Goal: Transaction & Acquisition: Purchase product/service

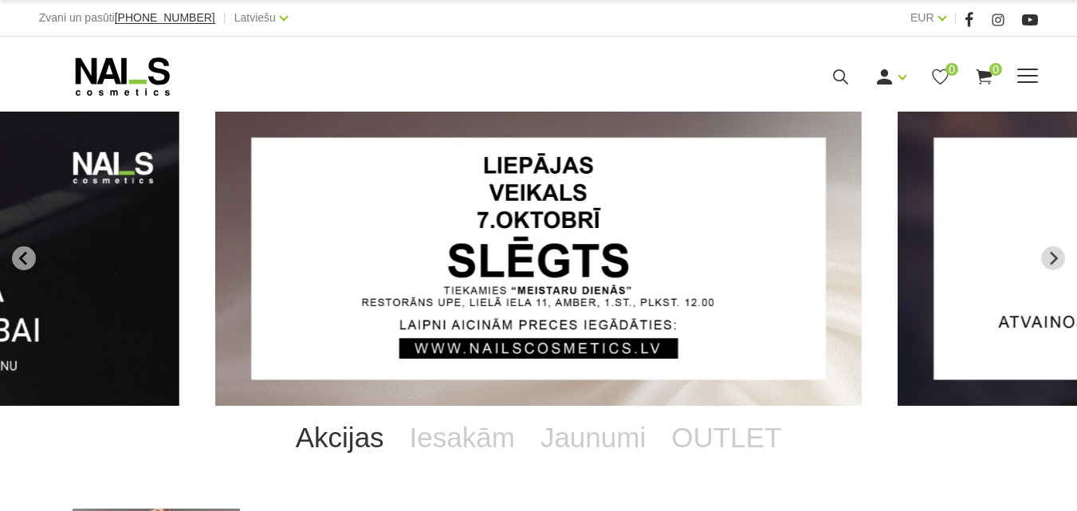
click at [850, 87] on icon at bounding box center [841, 77] width 20 height 20
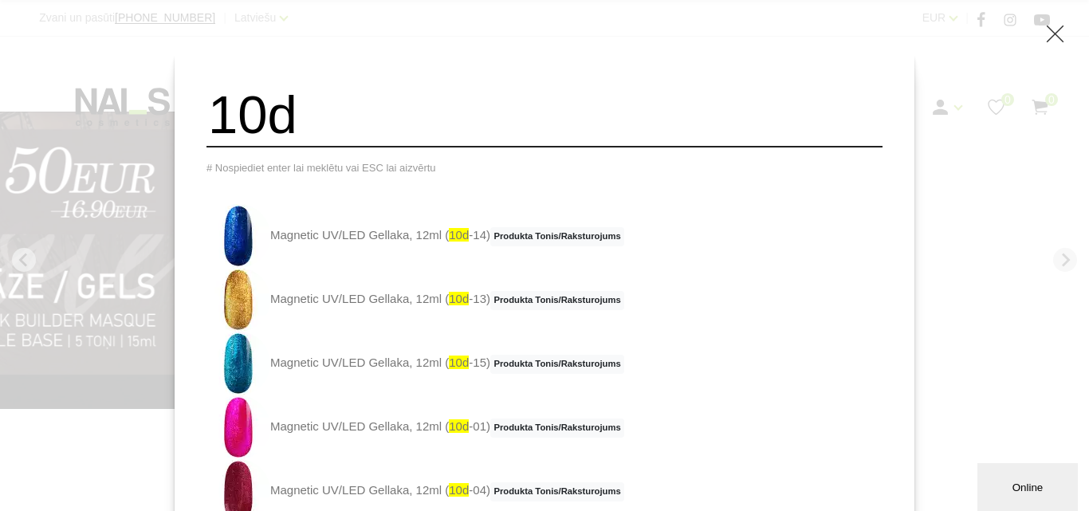
drag, startPoint x: 387, startPoint y: 129, endPoint x: 194, endPoint y: 128, distance: 193.7
click at [194, 128] on div "10d # Nospiediet enter lai meklētu vai ESC lai aizvērtu Magnetic UV/LED Gellaka…" at bounding box center [544, 255] width 1089 height 511
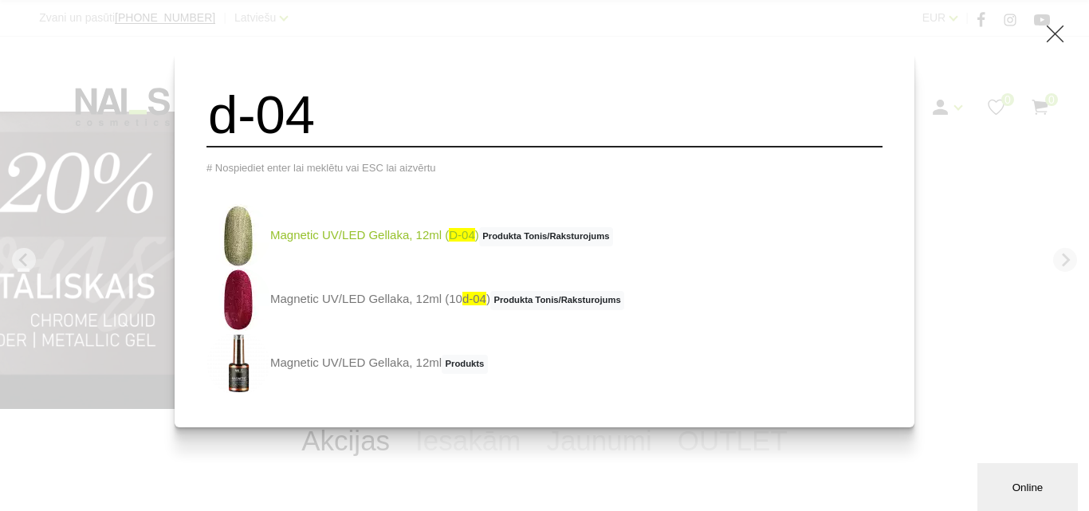
type input "d-04"
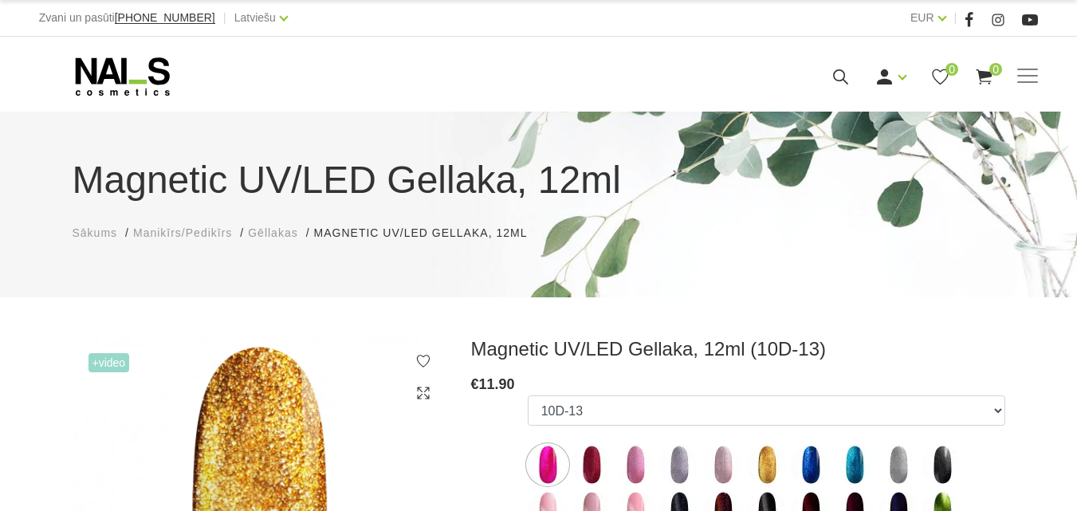
select select "4834"
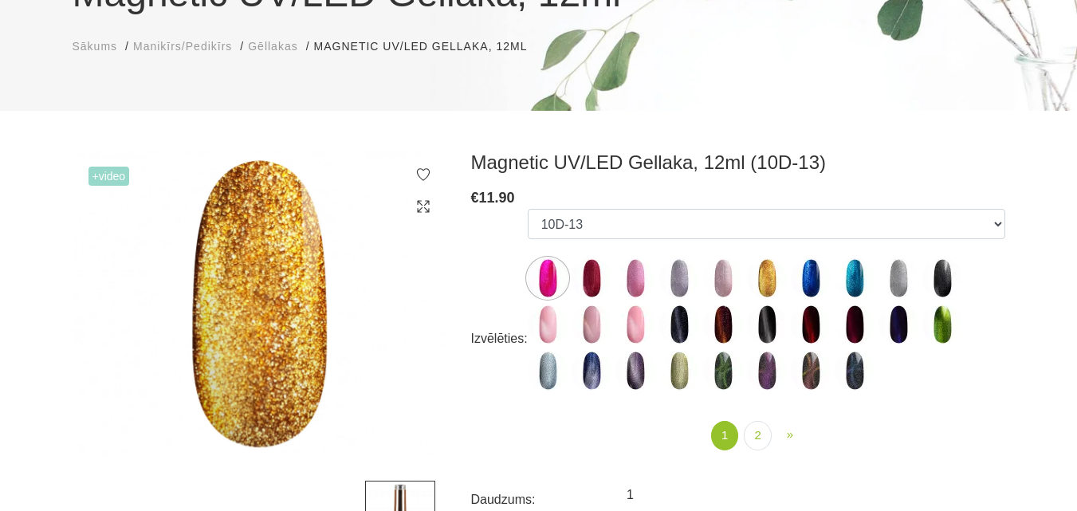
scroll to position [159, 0]
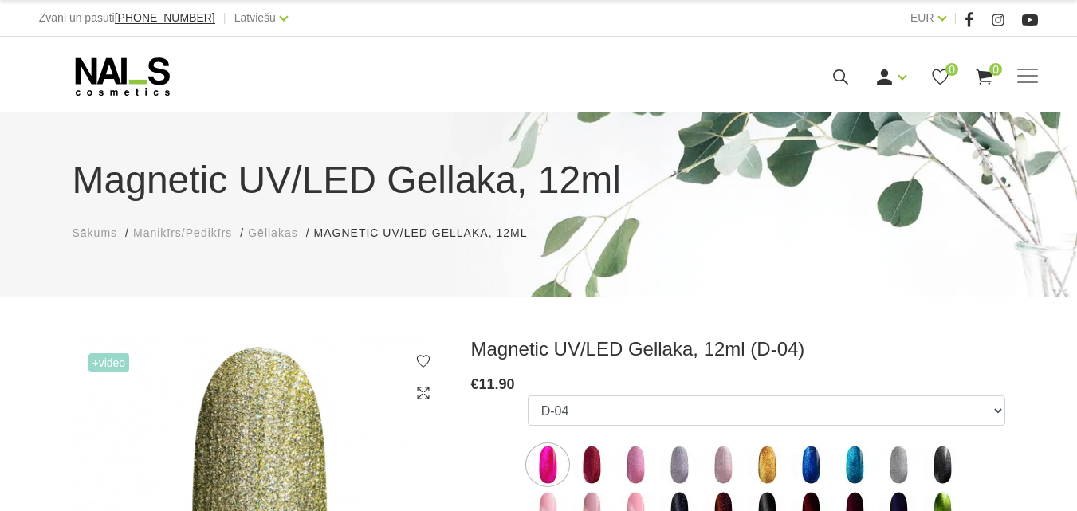
select select "4608"
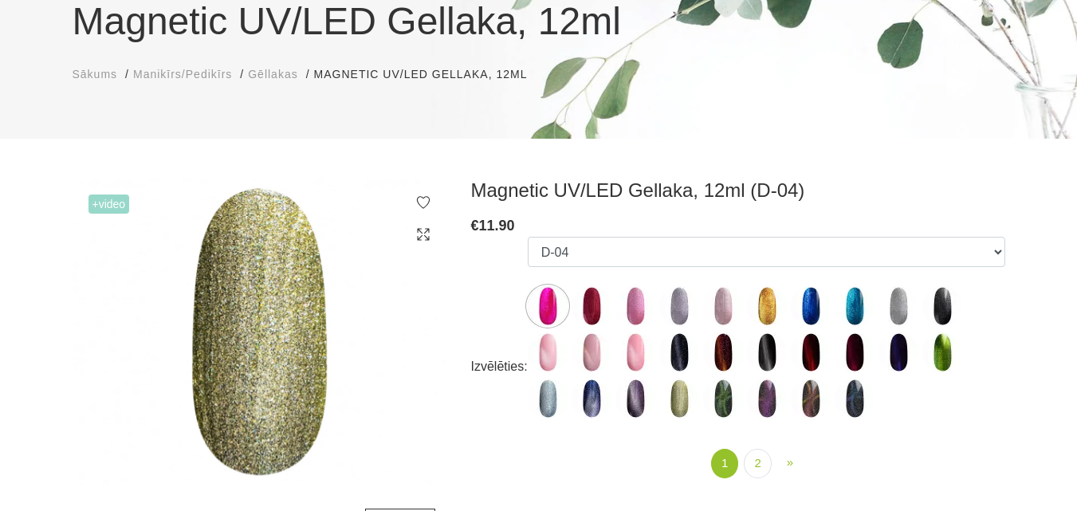
scroll to position [159, 0]
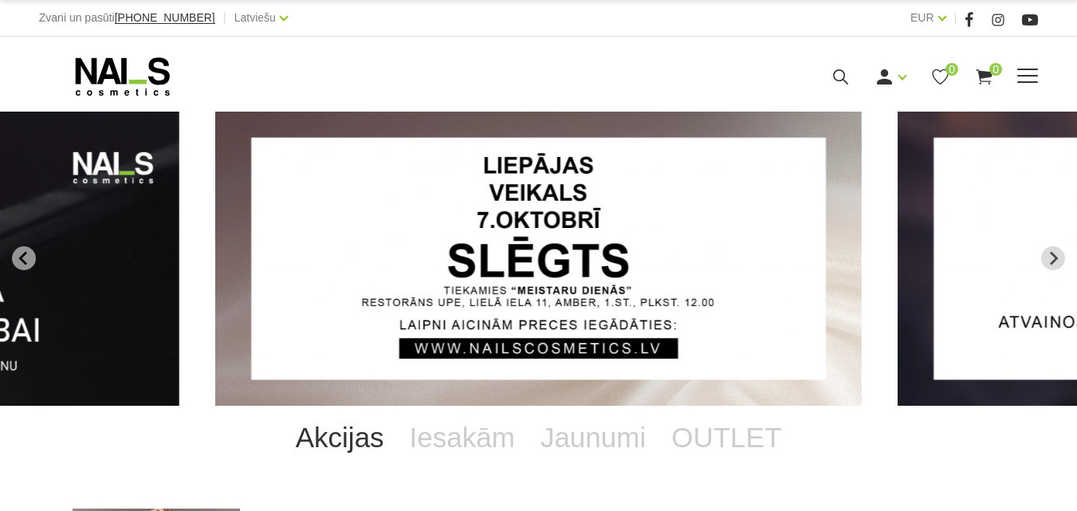
click at [850, 87] on icon at bounding box center [841, 77] width 20 height 20
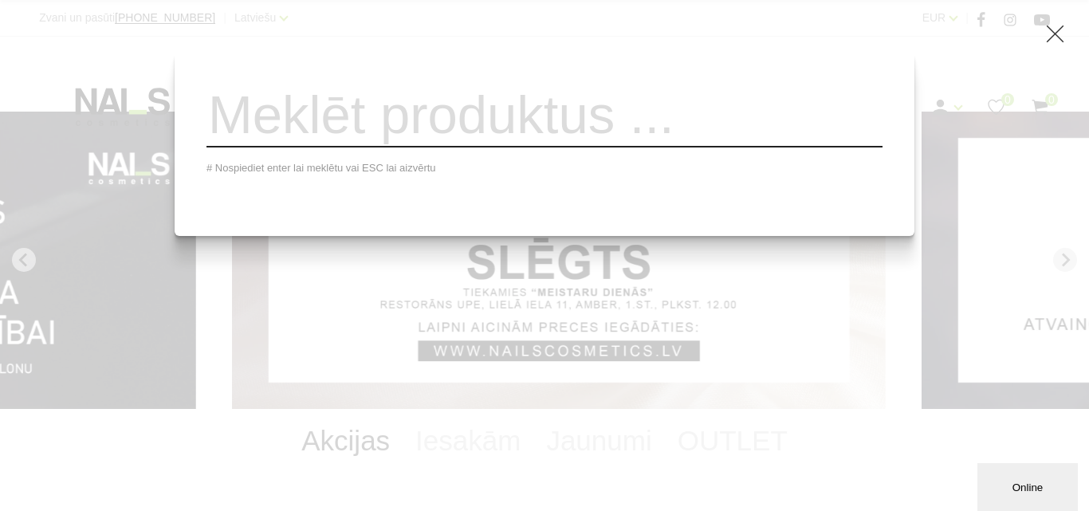
click at [616, 120] on input "search" at bounding box center [544, 115] width 676 height 65
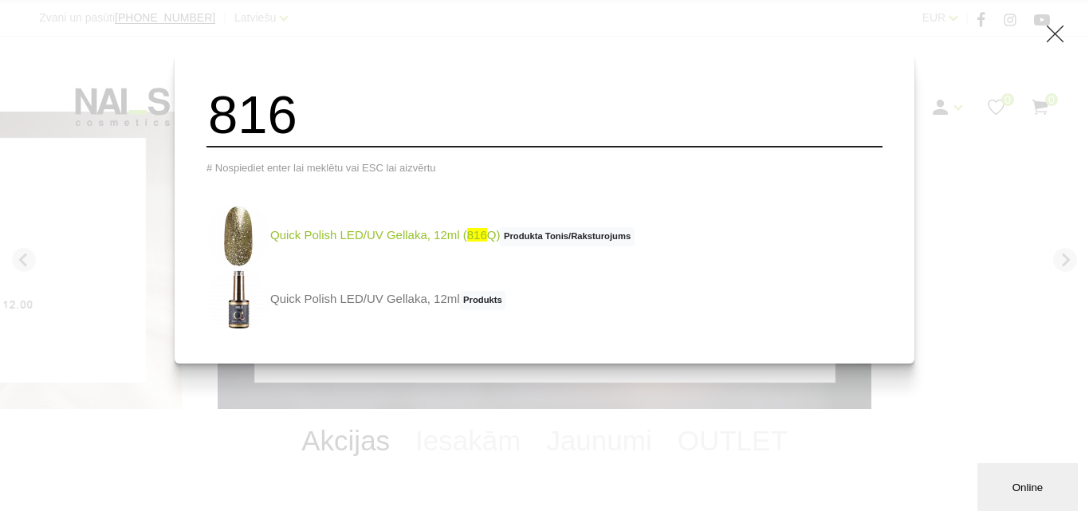
type input "816"
click at [354, 248] on link "Quick Polish LED/UV Gellaka, 12ml ( 816 Q) Produkta Tonis/Raksturojums" at bounding box center [420, 236] width 428 height 64
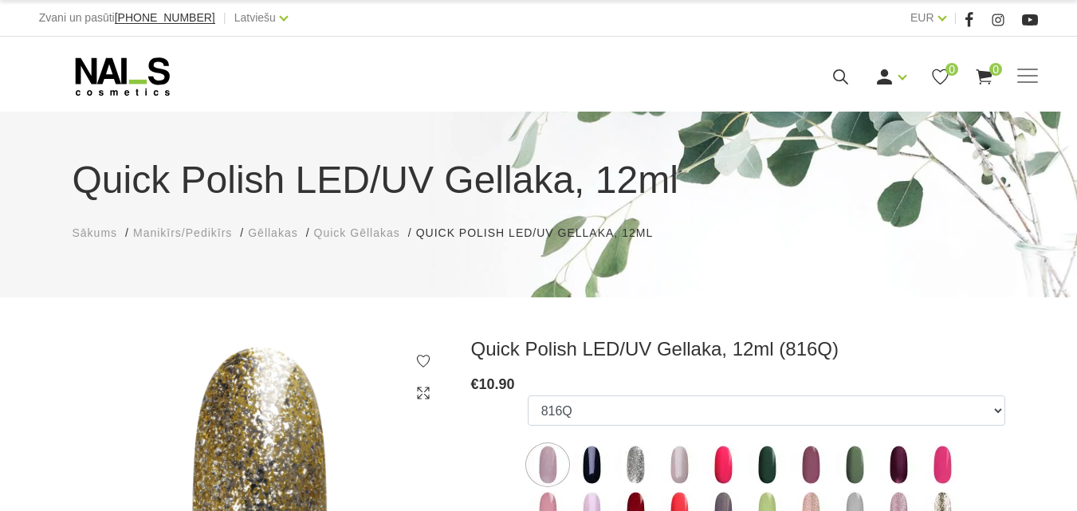
select select "6311"
click at [848, 84] on use at bounding box center [840, 76] width 15 height 15
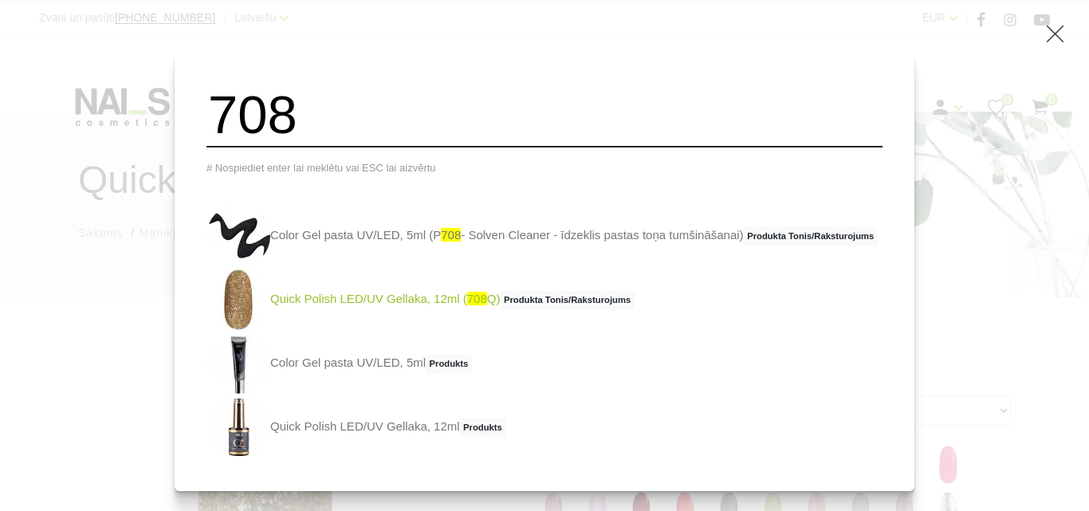
type input "708"
click at [329, 332] on link "Quick Polish LED/UV Gellaka, 12ml ( 708 Q) Produkta Tonis/Raksturojums" at bounding box center [420, 300] width 428 height 64
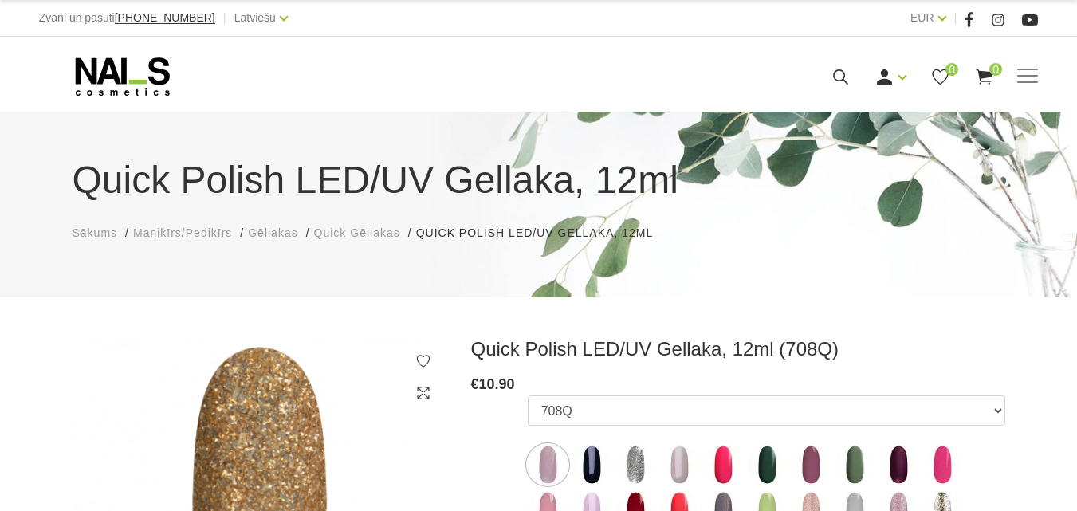
select select "5192"
click at [848, 84] on use at bounding box center [840, 76] width 15 height 15
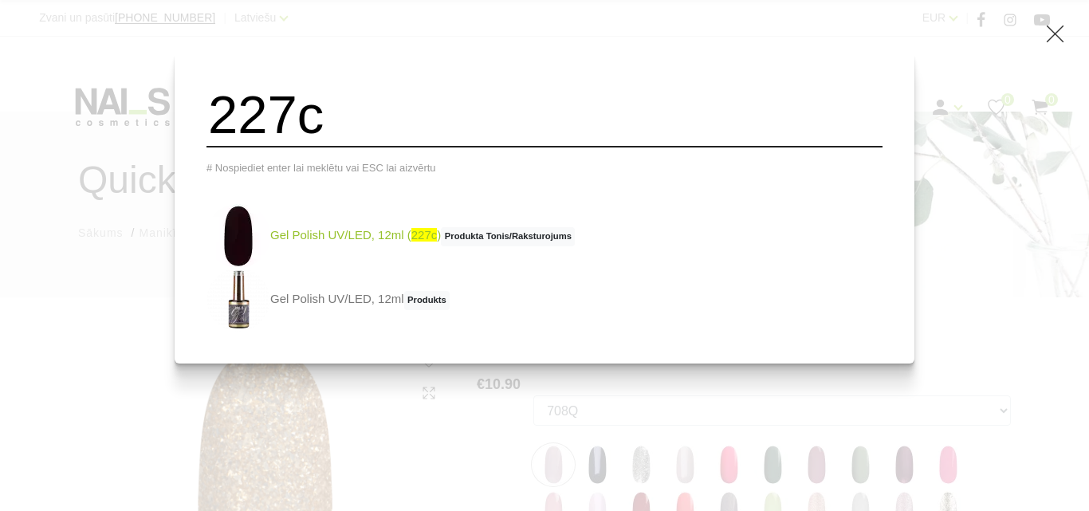
type input "227c"
click at [270, 257] on img at bounding box center [238, 236] width 64 height 64
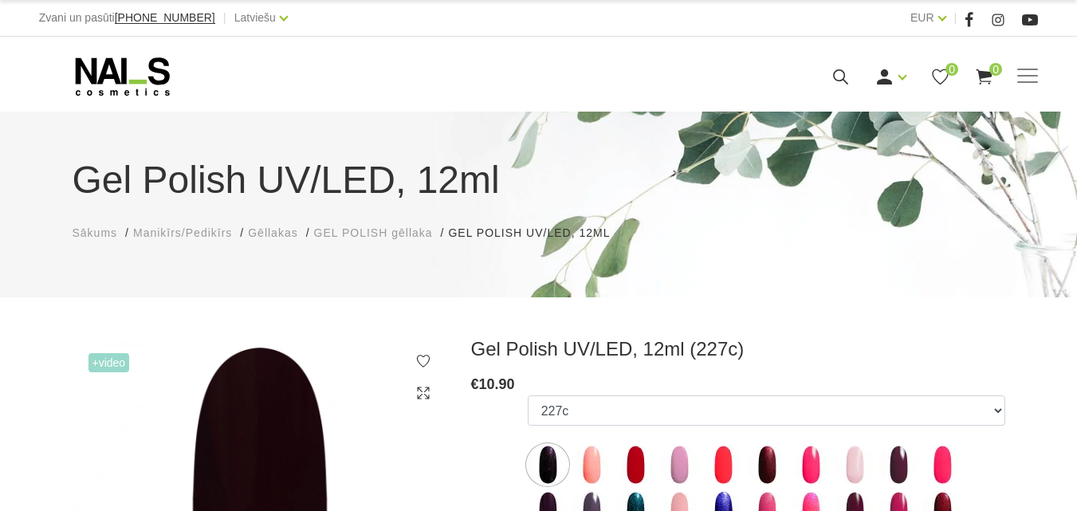
select select "4065"
click at [850, 87] on icon at bounding box center [841, 77] width 20 height 20
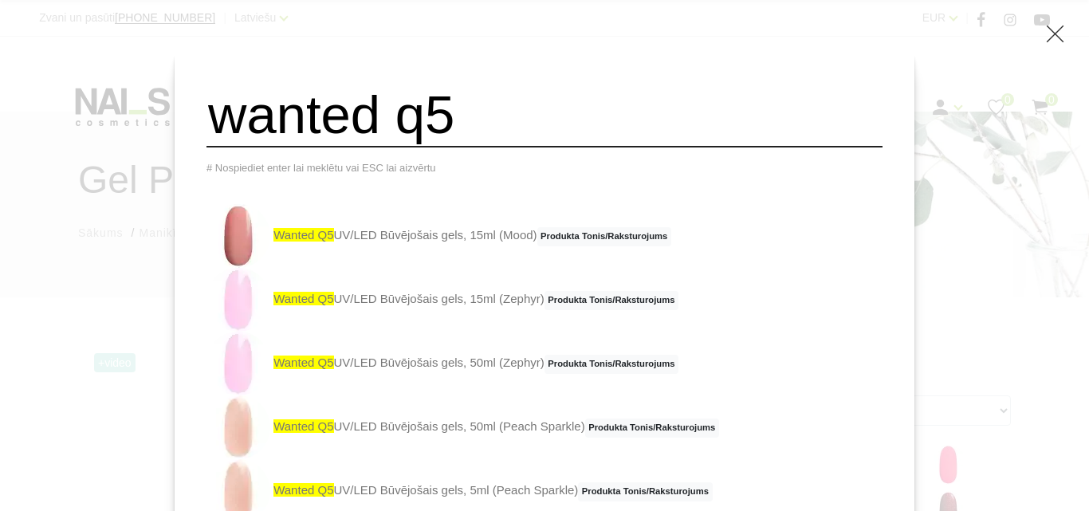
type input "wanted q5"
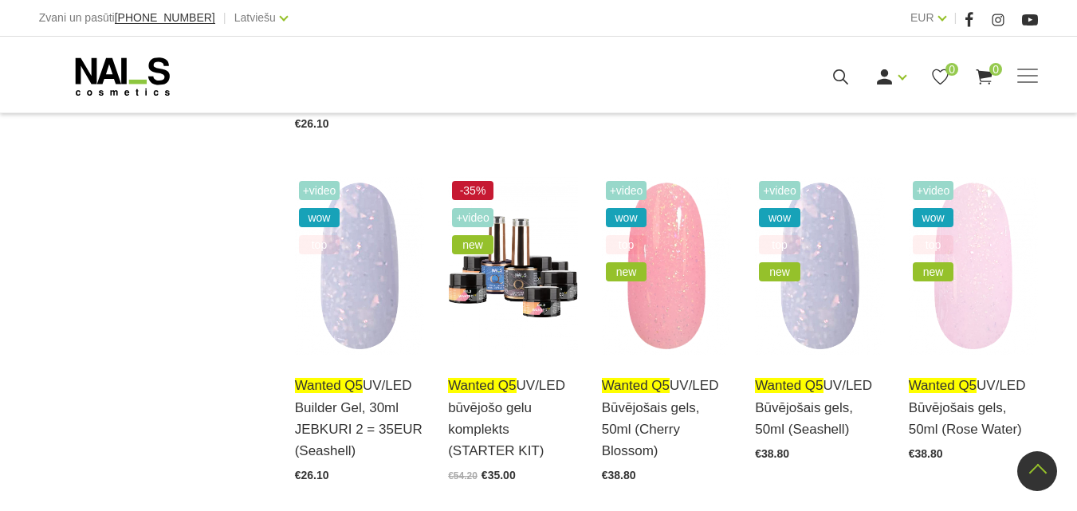
scroll to position [1754, 0]
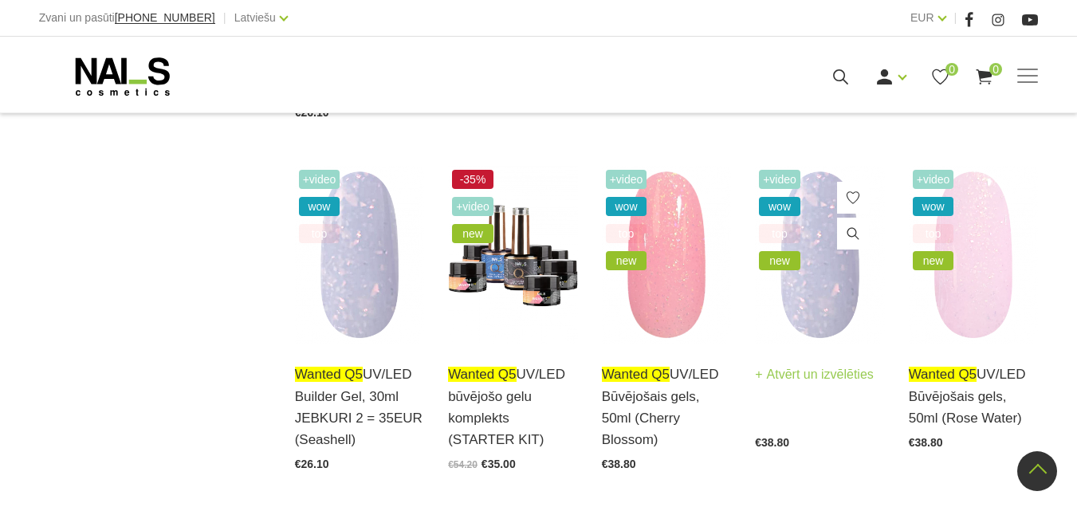
click at [812, 296] on img at bounding box center [820, 255] width 130 height 178
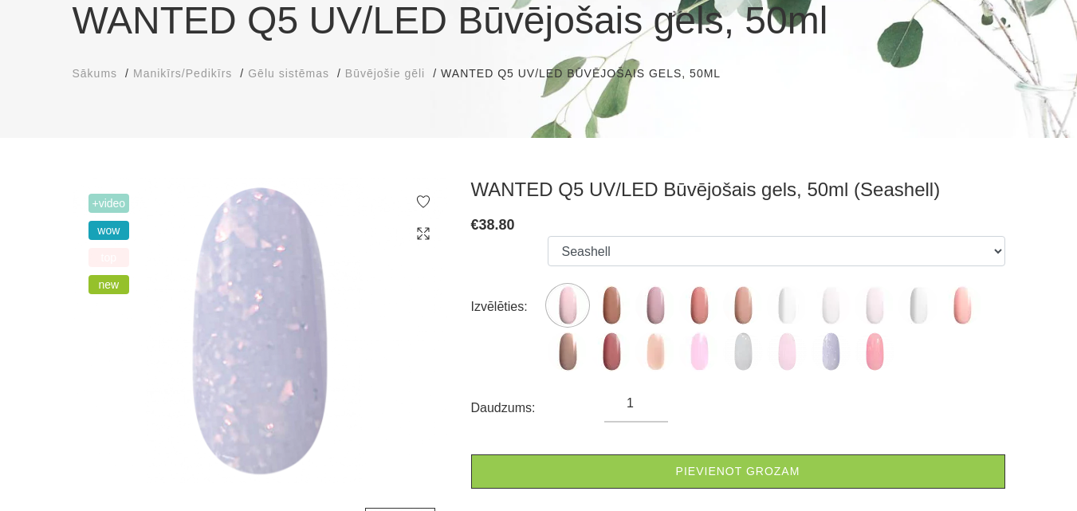
scroll to position [159, 0]
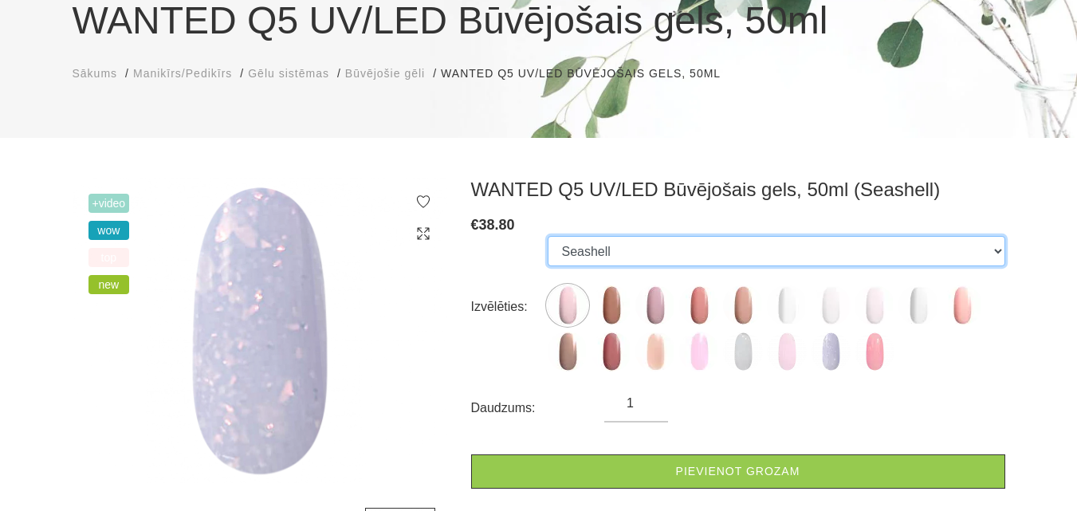
click at [625, 246] on select "Dream Rose Caramel Nude Sparkle Mood Macchiato Premium Clear Pastel Porcelain B…" at bounding box center [776, 251] width 457 height 30
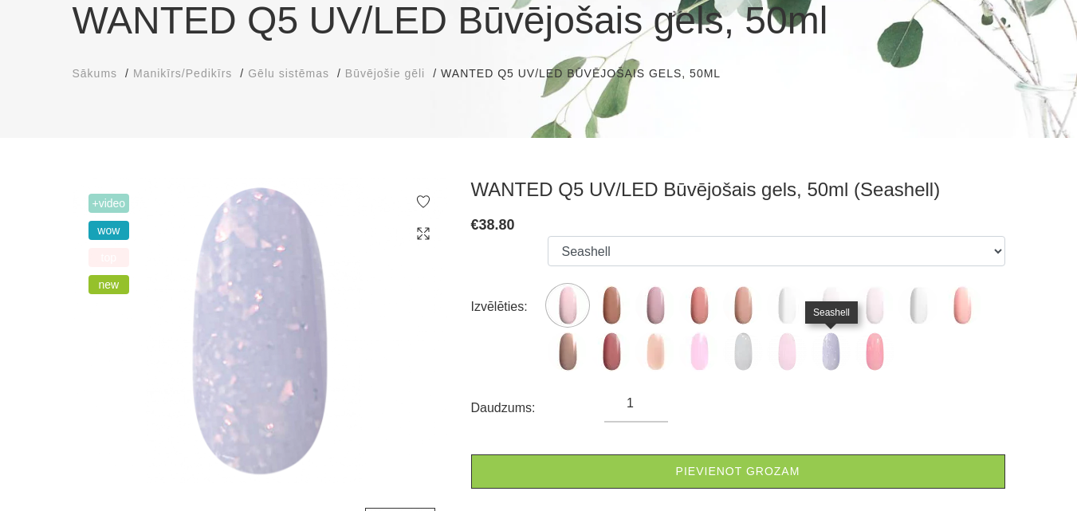
click at [829, 348] on img at bounding box center [831, 352] width 40 height 40
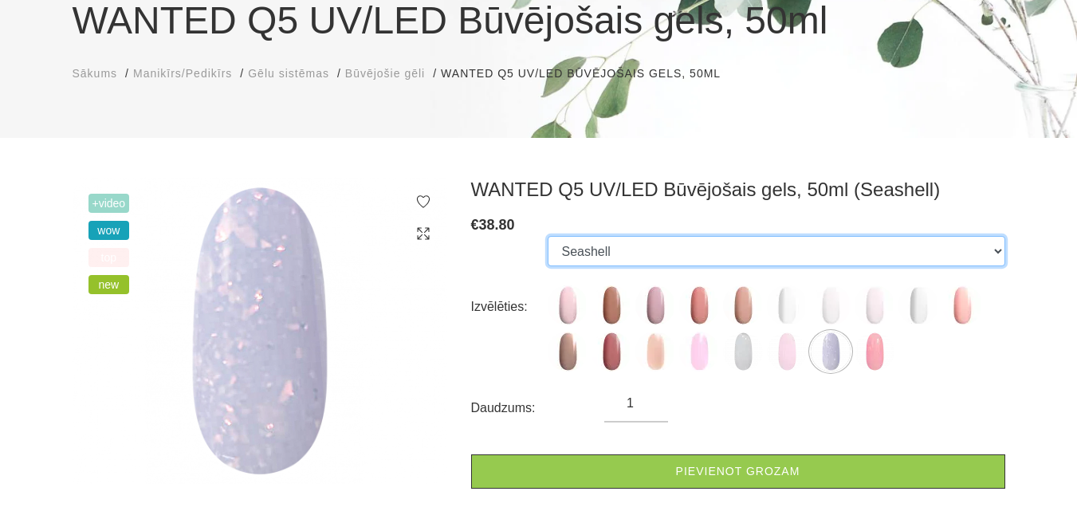
click at [598, 251] on select "Dream Rose Caramel Nude Sparkle Mood Macchiato Premium Clear Pastel Porcelain B…" at bounding box center [776, 251] width 457 height 30
click at [548, 236] on select "Dream Rose Caramel Nude Sparkle Mood Macchiato Premium Clear Pastel Porcelain B…" at bounding box center [776, 251] width 457 height 30
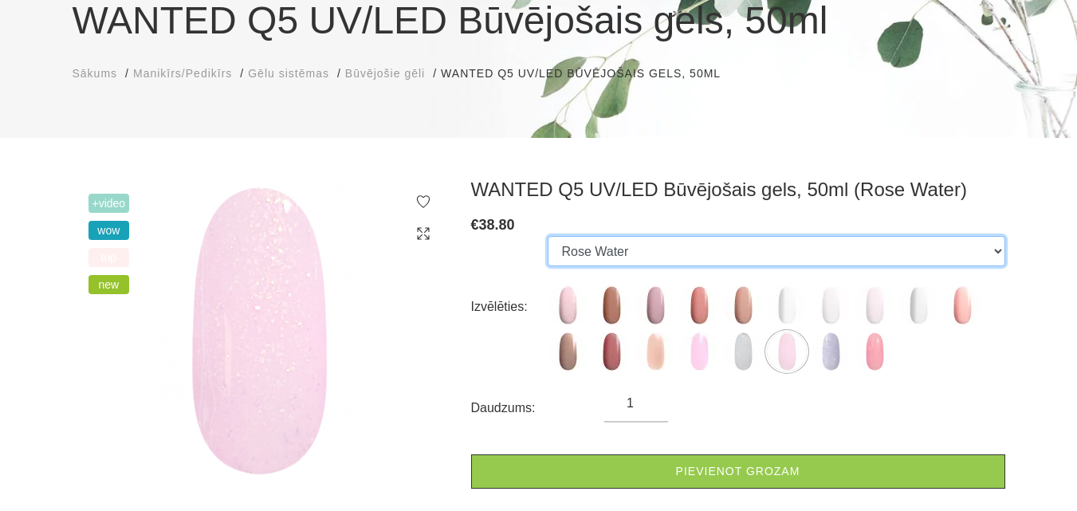
click at [607, 249] on select "Dream Rose Caramel Nude Sparkle Mood Macchiato Premium Clear Pastel Porcelain B…" at bounding box center [776, 251] width 457 height 30
click at [548, 236] on select "Dream Rose Caramel Nude Sparkle Mood Macchiato Premium Clear Pastel Porcelain B…" at bounding box center [776, 251] width 457 height 30
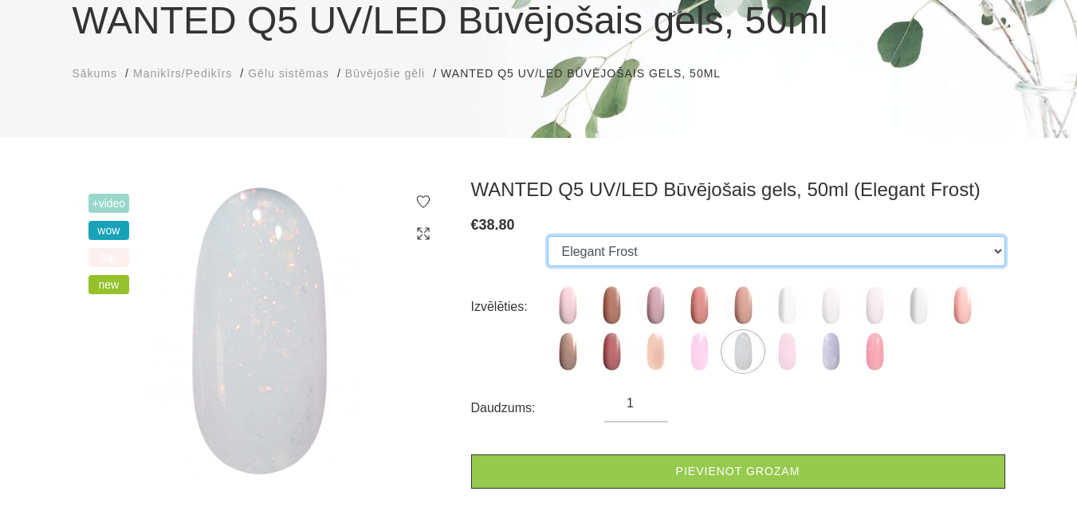
click at [919, 256] on select "Dream Rose Caramel Nude Sparkle Mood Macchiato Premium Clear Pastel Porcelain B…" at bounding box center [776, 251] width 457 height 30
click at [548, 236] on select "Dream Rose Caramel Nude Sparkle Mood Macchiato Premium Clear Pastel Porcelain B…" at bounding box center [776, 251] width 457 height 30
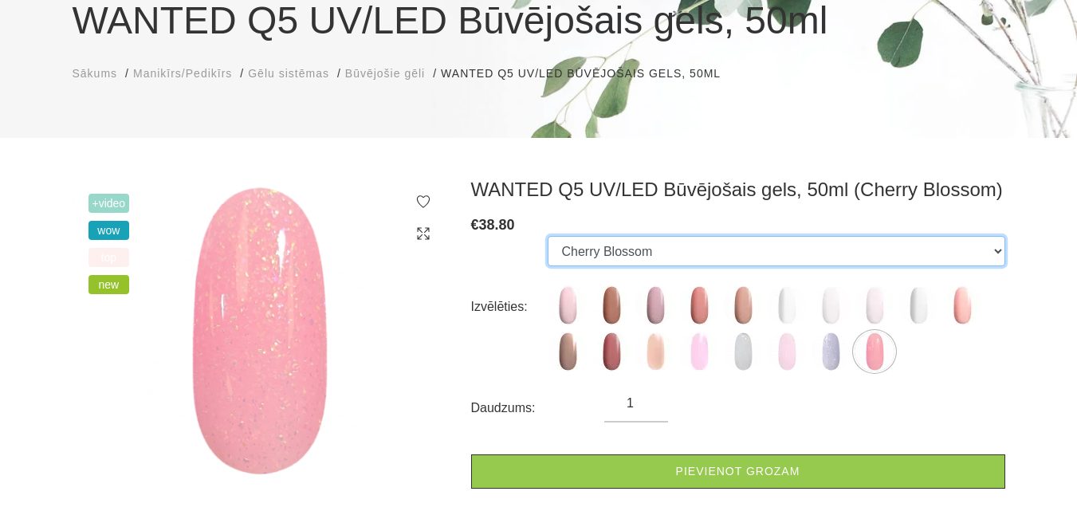
click at [693, 244] on select "Dream Rose Caramel Nude Sparkle Mood Macchiato Premium Clear Pastel Porcelain B…" at bounding box center [776, 251] width 457 height 30
click at [548, 236] on select "Dream Rose Caramel Nude Sparkle Mood Macchiato Premium Clear Pastel Porcelain B…" at bounding box center [776, 251] width 457 height 30
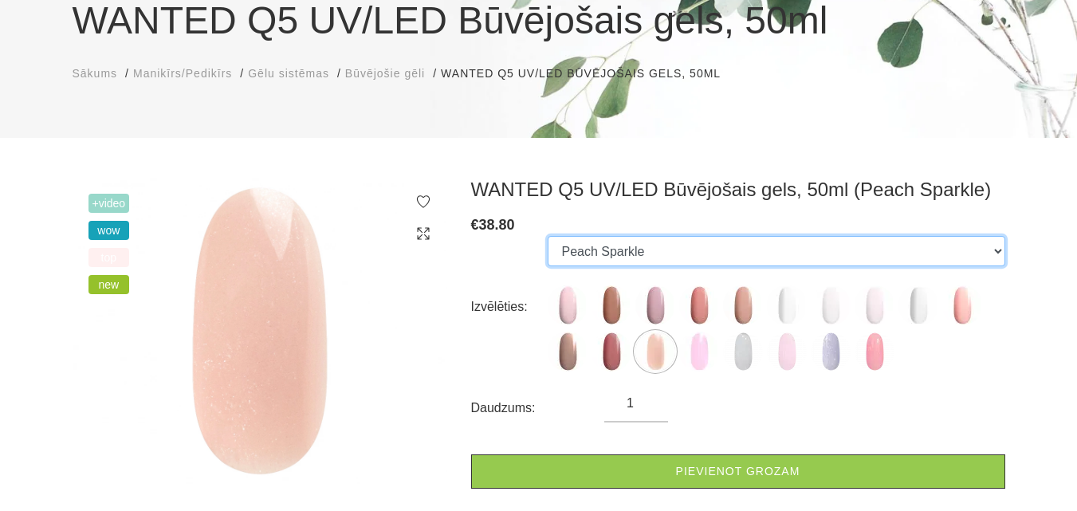
click at [717, 245] on select "Dream Rose Caramel Nude Sparkle Mood Macchiato Premium Clear Pastel Porcelain B…" at bounding box center [776, 251] width 457 height 30
click at [548, 236] on select "Dream Rose Caramel Nude Sparkle Mood Macchiato Premium Clear Pastel Porcelain B…" at bounding box center [776, 251] width 457 height 30
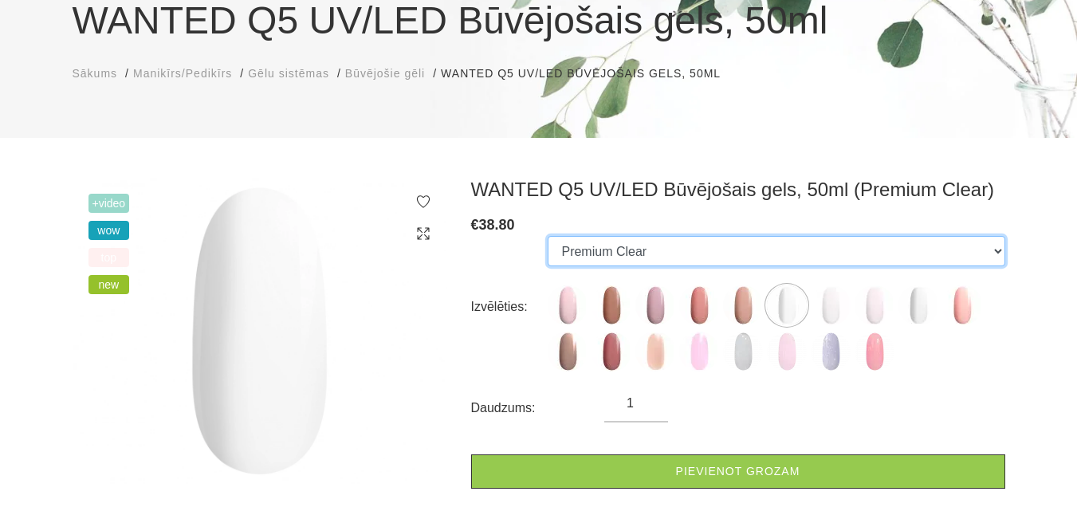
click at [569, 254] on select "Dream Rose Caramel Nude Sparkle Mood Macchiato Premium Clear Pastel Porcelain B…" at bounding box center [776, 251] width 457 height 30
select select "6172"
click at [548, 236] on select "Dream Rose Caramel Nude Sparkle Mood Macchiato Premium Clear Pastel Porcelain B…" at bounding box center [776, 251] width 457 height 30
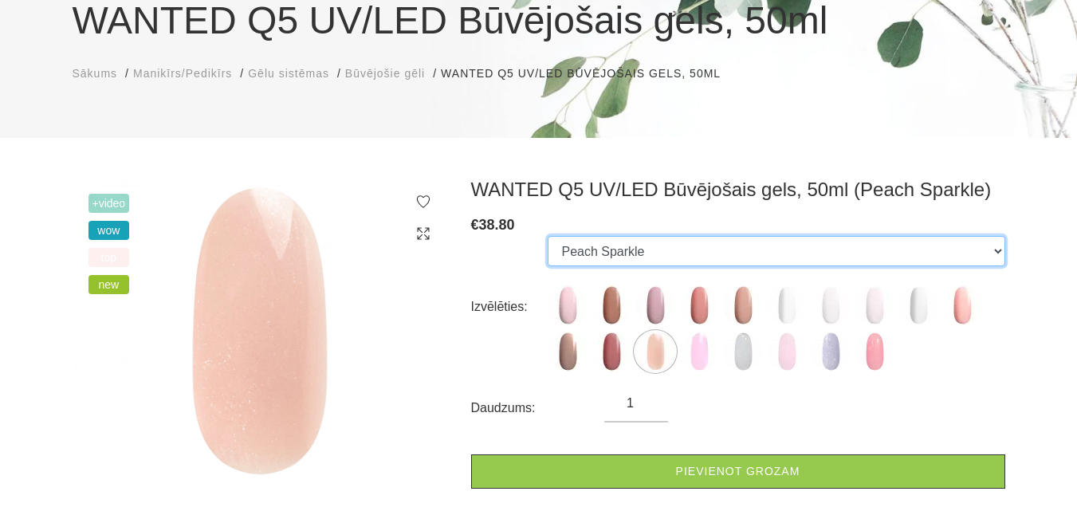
click at [688, 253] on select "Dream Rose Caramel Nude Sparkle Mood Macchiato Premium Clear Pastel Porcelain B…" at bounding box center [776, 251] width 457 height 30
